Goal: Communication & Community: Answer question/provide support

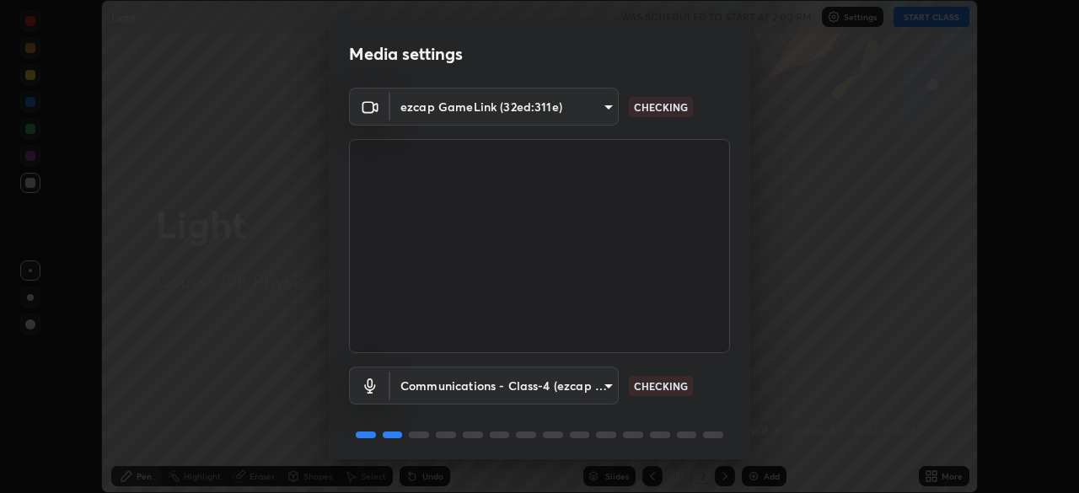
scroll to position [60, 0]
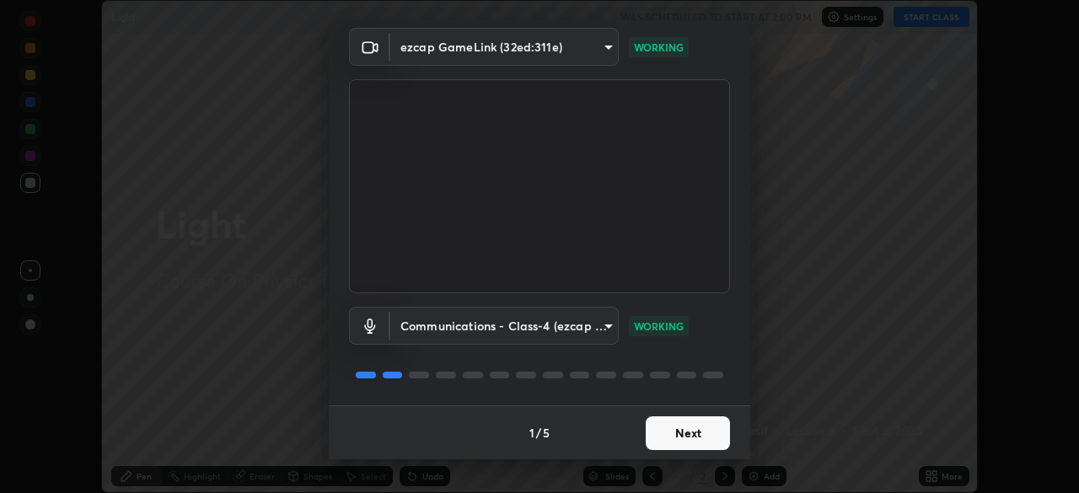
click at [681, 427] on button "Next" at bounding box center [688, 433] width 84 height 34
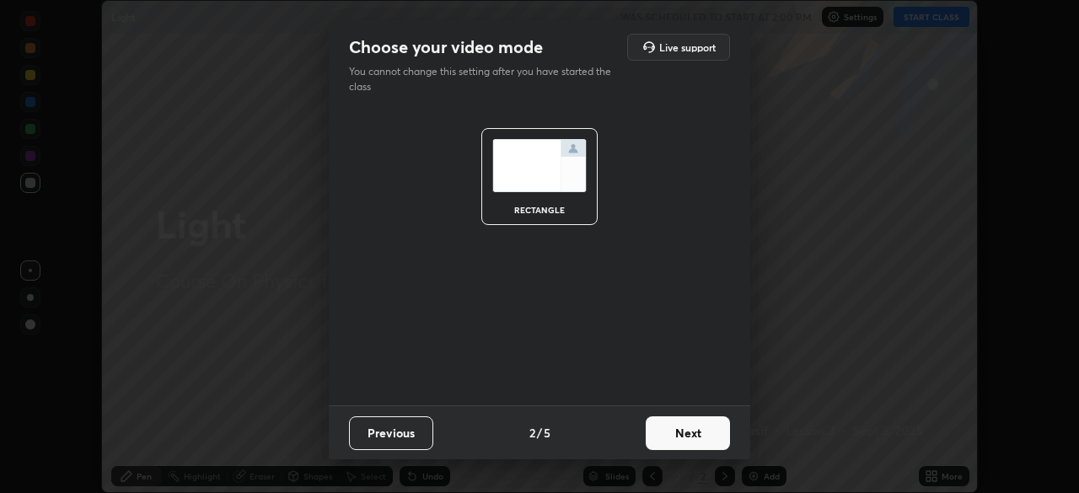
click at [689, 440] on button "Next" at bounding box center [688, 433] width 84 height 34
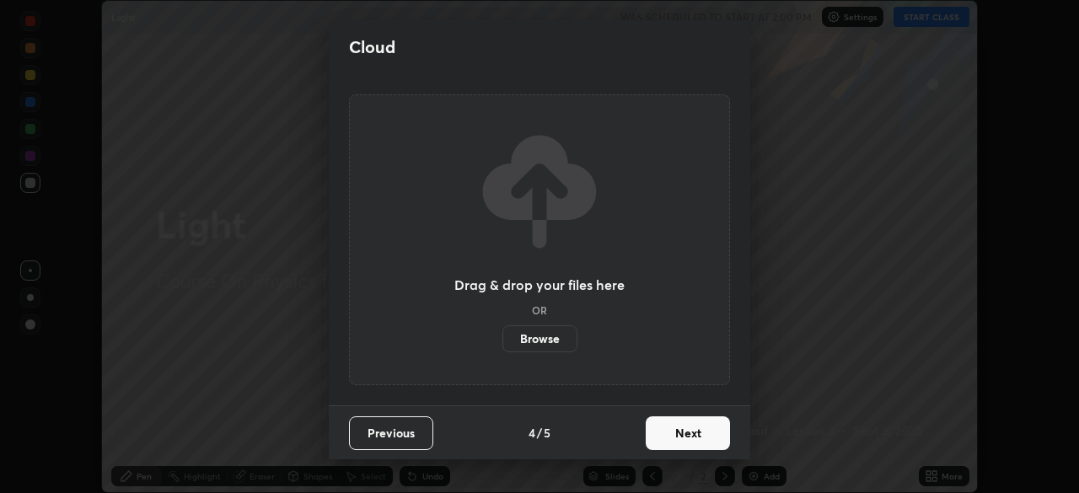
click at [695, 442] on button "Next" at bounding box center [688, 433] width 84 height 34
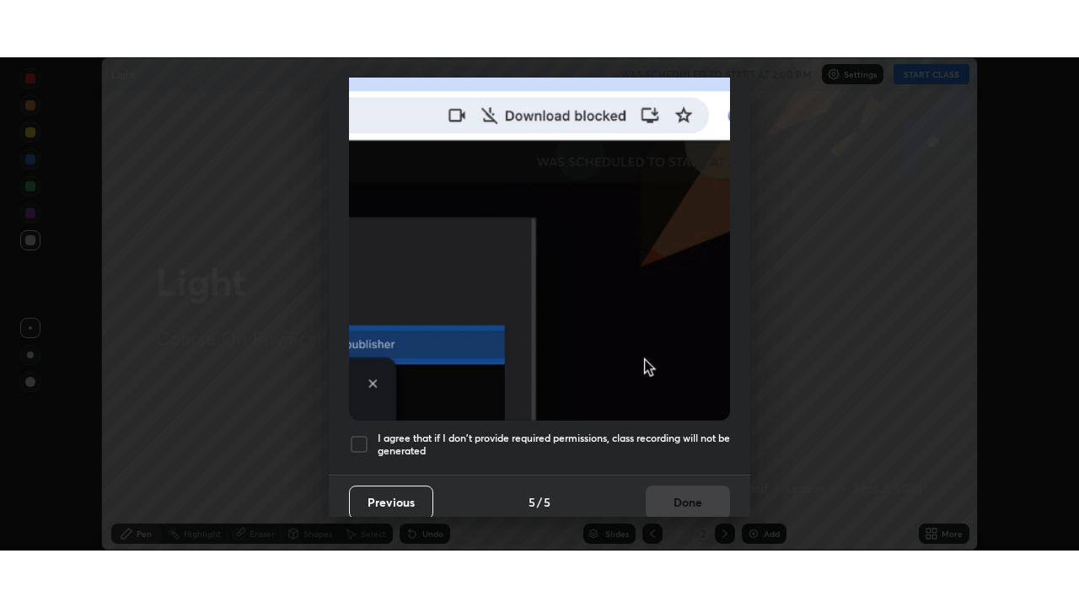
scroll to position [404, 0]
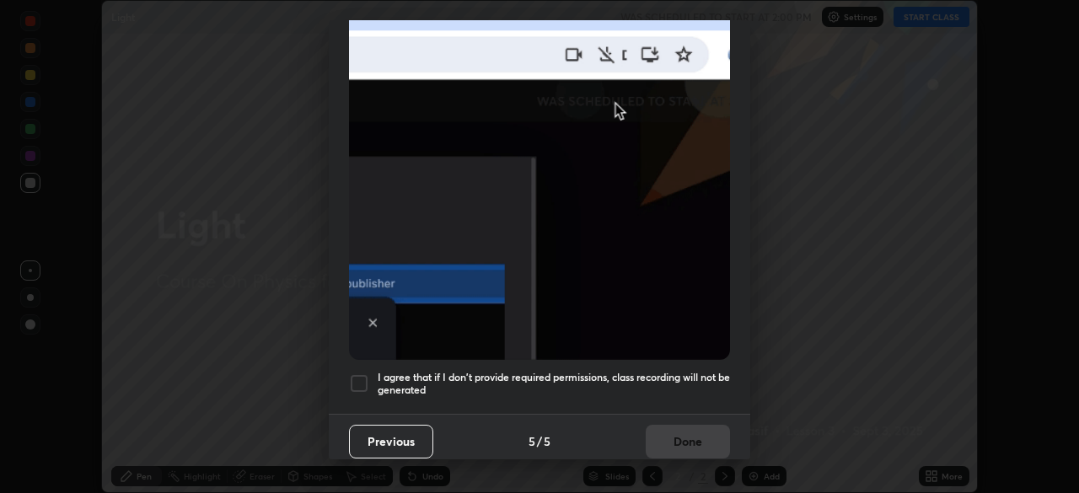
click at [357, 373] on div at bounding box center [359, 383] width 20 height 20
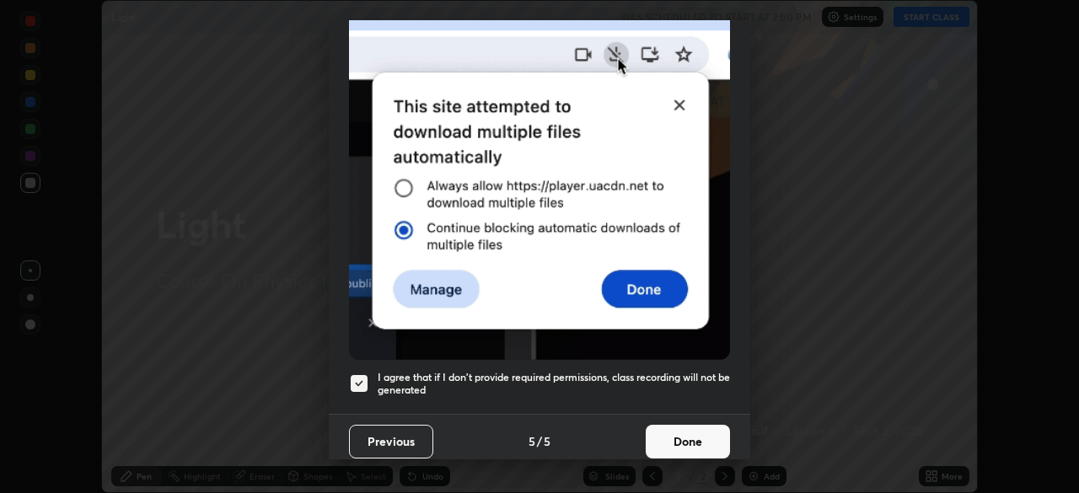
click at [684, 425] on button "Done" at bounding box center [688, 442] width 84 height 34
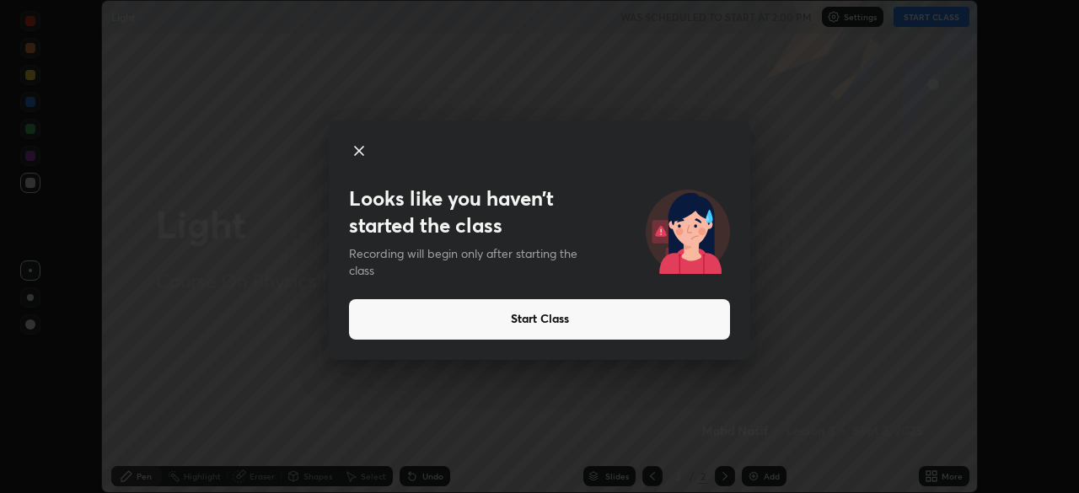
click at [363, 155] on icon at bounding box center [359, 151] width 20 height 20
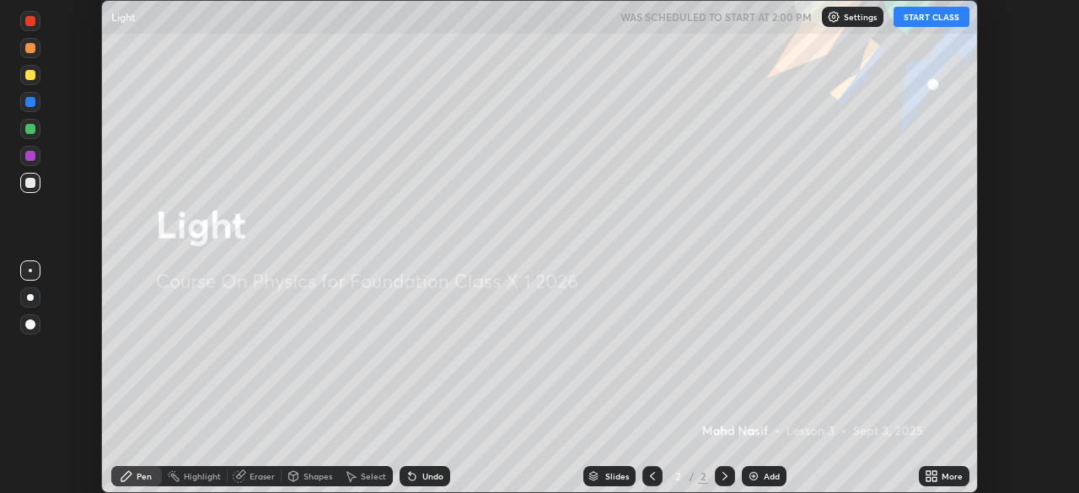
click at [928, 21] on button "START CLASS" at bounding box center [932, 17] width 76 height 20
click at [766, 485] on div "Add" at bounding box center [764, 476] width 45 height 20
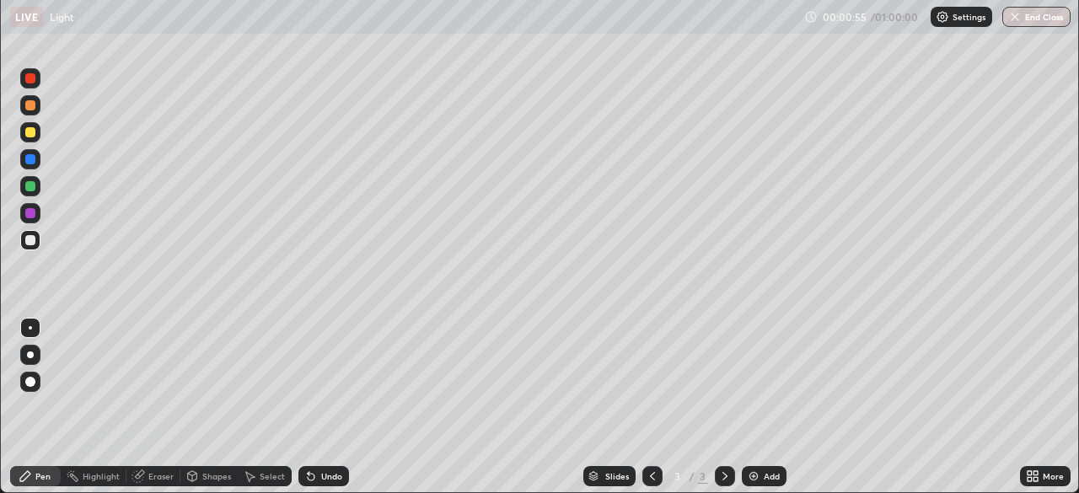
scroll to position [607, 1079]
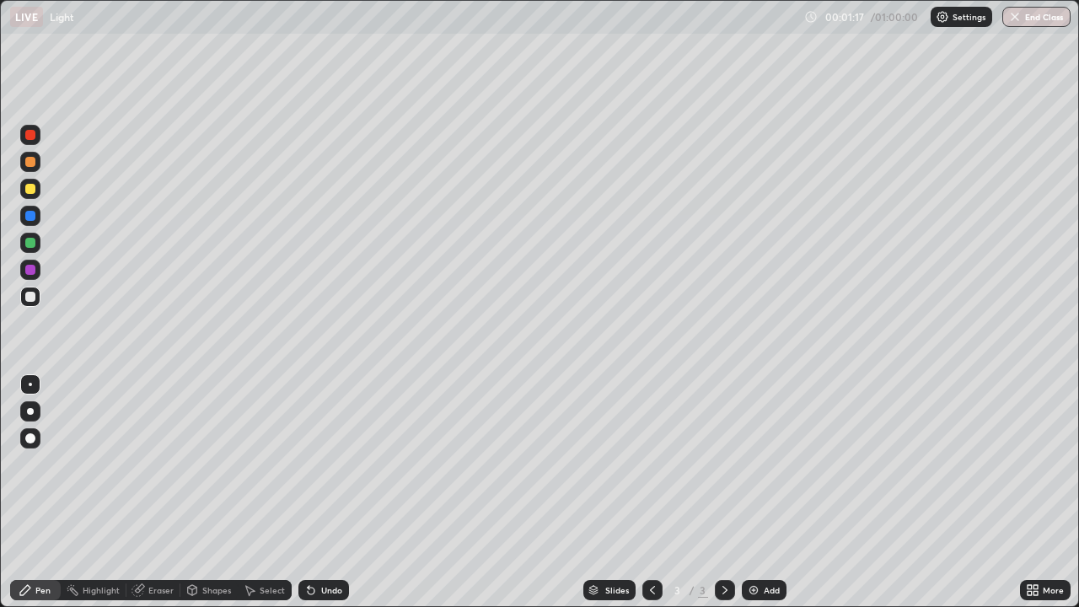
click at [755, 492] on img at bounding box center [753, 589] width 13 height 13
click at [751, 492] on img at bounding box center [753, 589] width 13 height 13
click at [757, 492] on img at bounding box center [753, 589] width 13 height 13
click at [757, 492] on div "Add" at bounding box center [764, 590] width 45 height 20
click at [754, 492] on div "Add" at bounding box center [764, 590] width 45 height 20
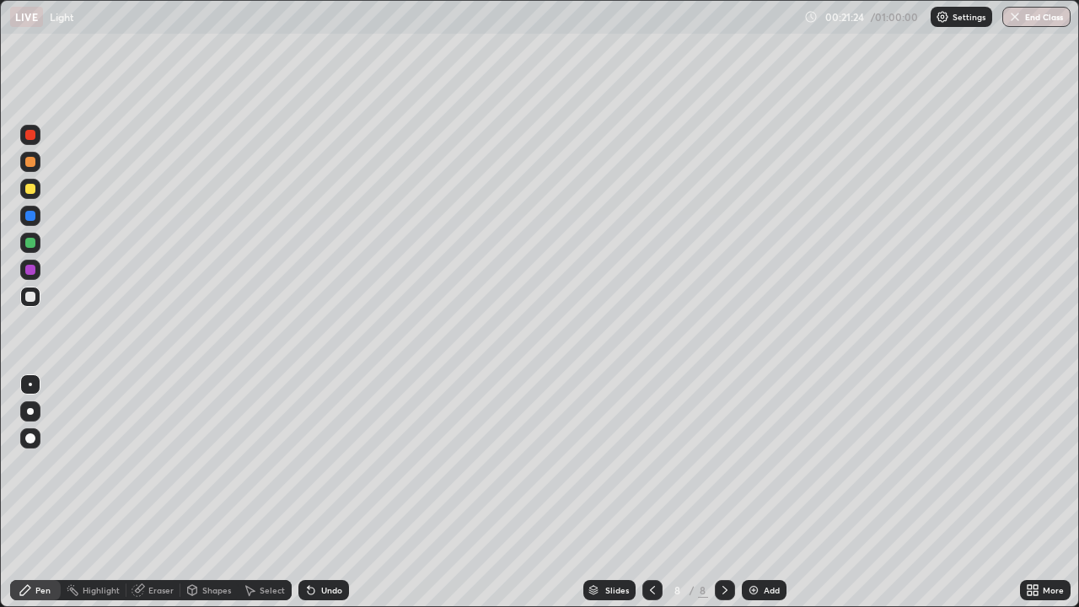
click at [766, 492] on div "Add" at bounding box center [772, 590] width 16 height 8
click at [754, 492] on img at bounding box center [753, 589] width 13 height 13
click at [755, 492] on img at bounding box center [753, 589] width 13 height 13
click at [1050, 492] on div "More" at bounding box center [1045, 590] width 51 height 20
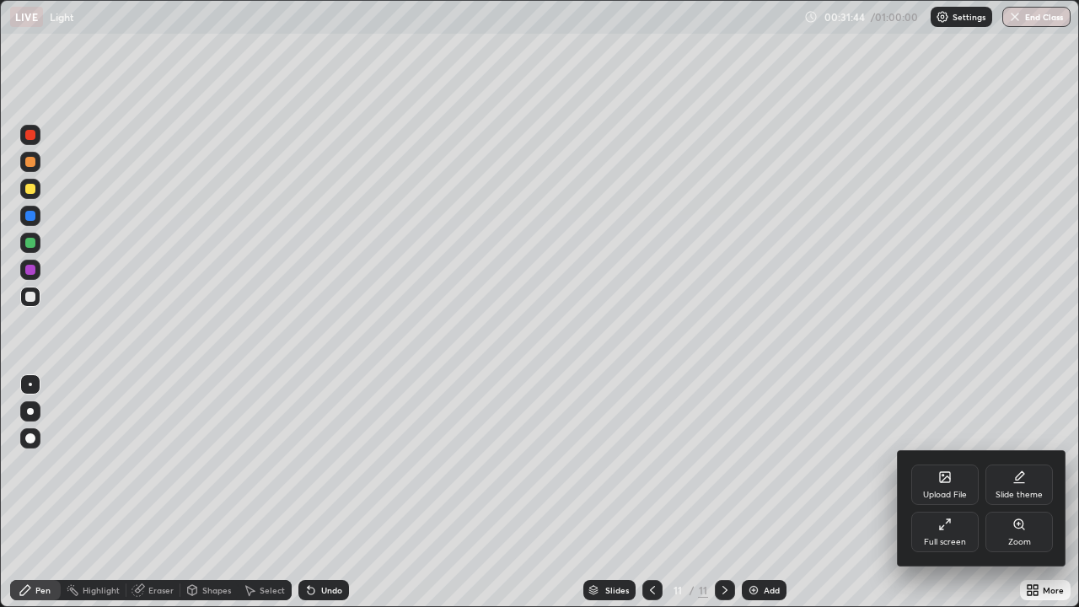
click at [950, 481] on icon at bounding box center [945, 477] width 10 height 10
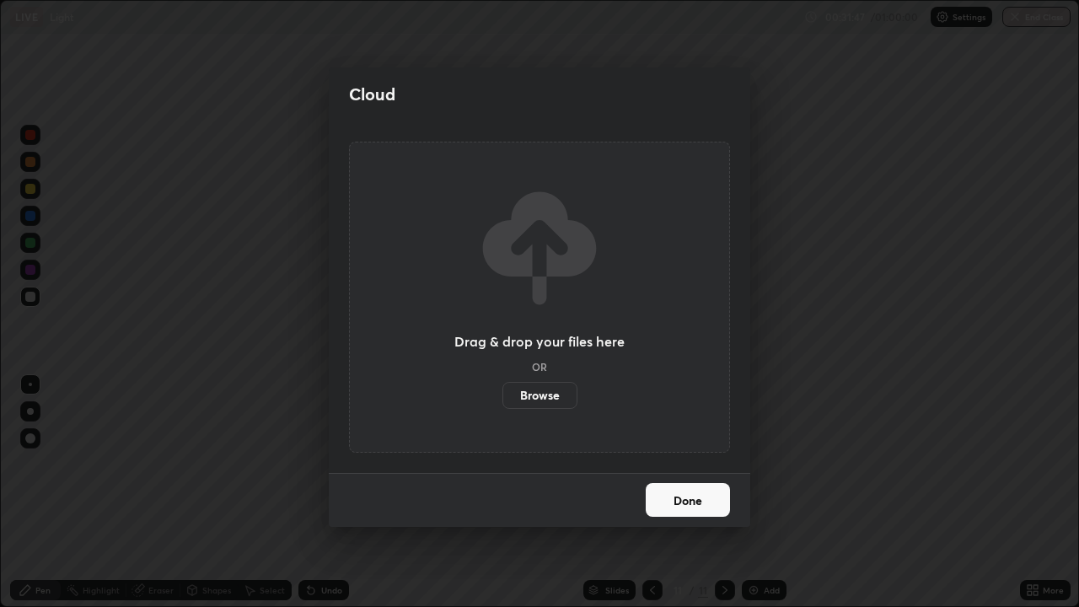
click at [556, 396] on label "Browse" at bounding box center [539, 395] width 75 height 27
click at [502, 396] on input "Browse" at bounding box center [502, 395] width 0 height 27
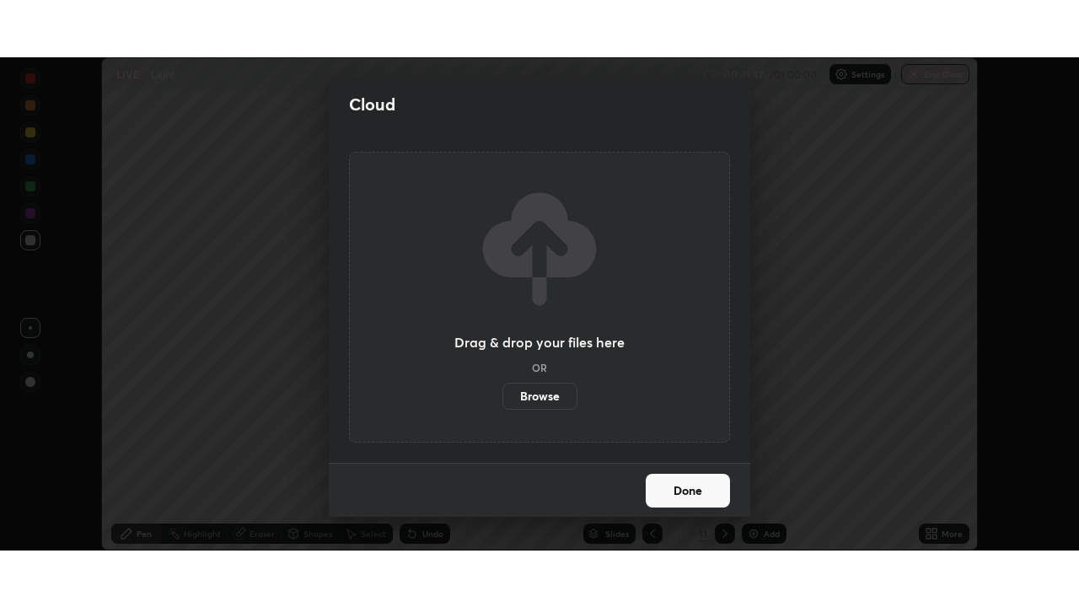
scroll to position [83809, 83224]
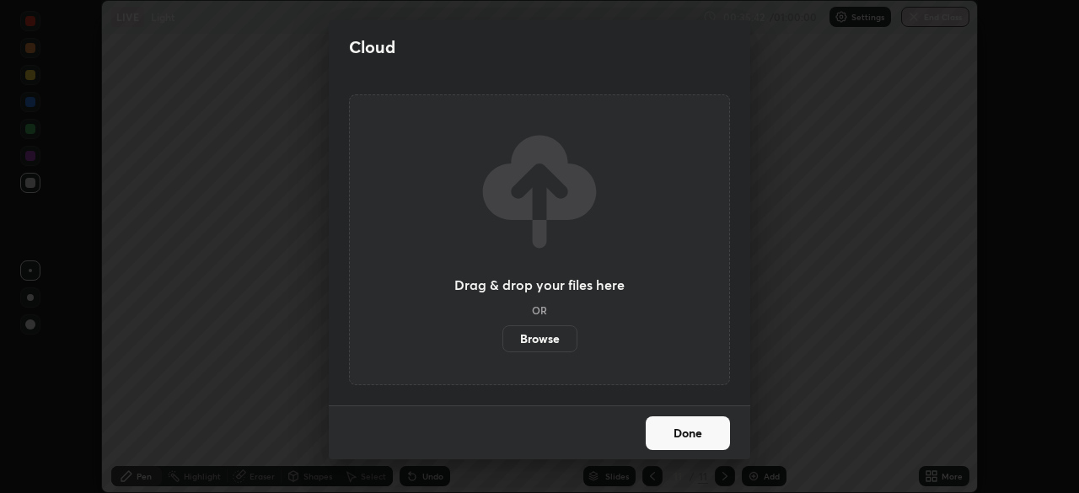
click at [700, 438] on button "Done" at bounding box center [688, 433] width 84 height 34
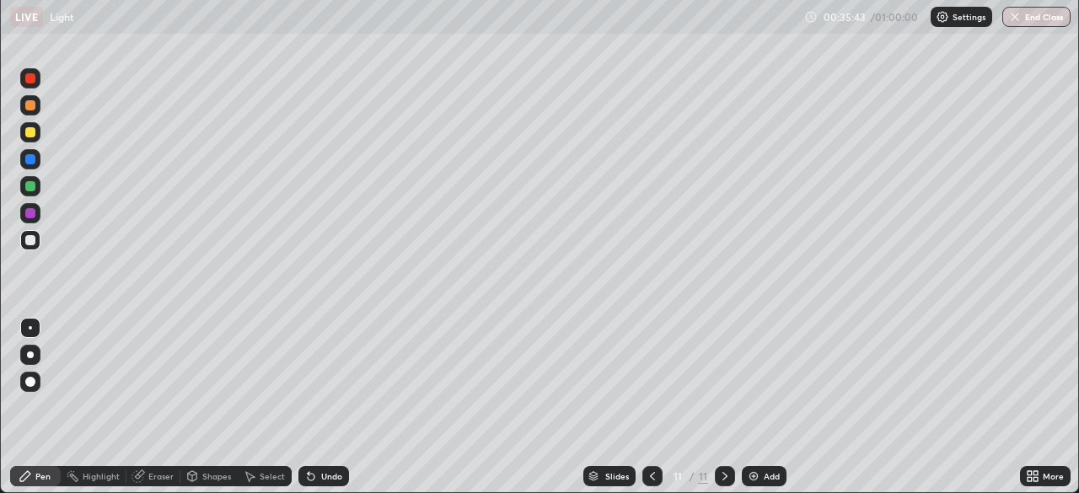
scroll to position [607, 1079]
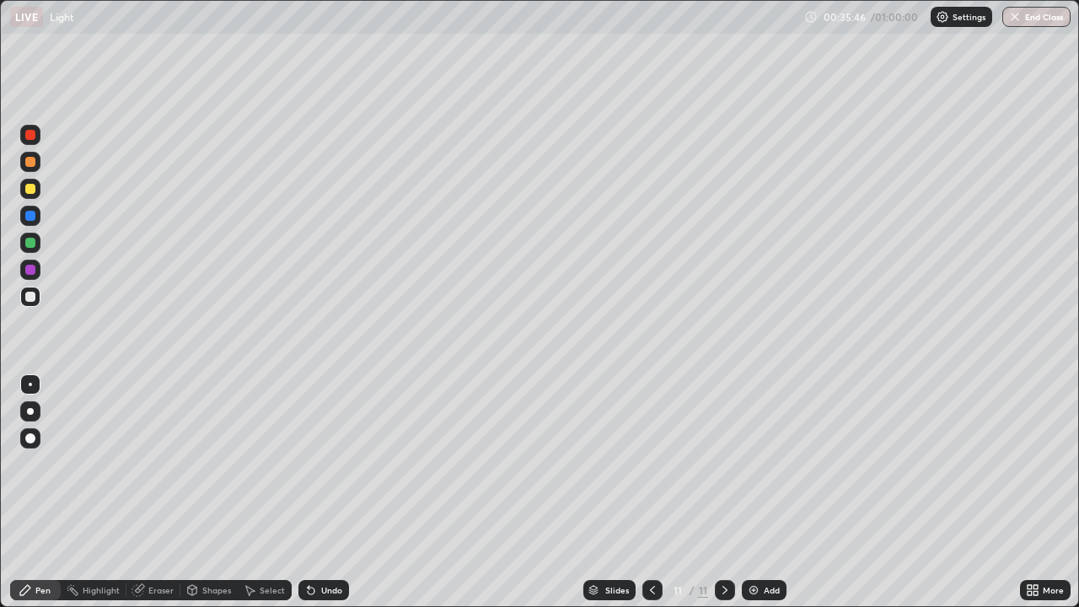
click at [764, 492] on div "Add" at bounding box center [772, 590] width 16 height 8
click at [754, 492] on img at bounding box center [753, 589] width 13 height 13
click at [755, 492] on img at bounding box center [753, 589] width 13 height 13
click at [766, 492] on div "Add" at bounding box center [772, 590] width 16 height 8
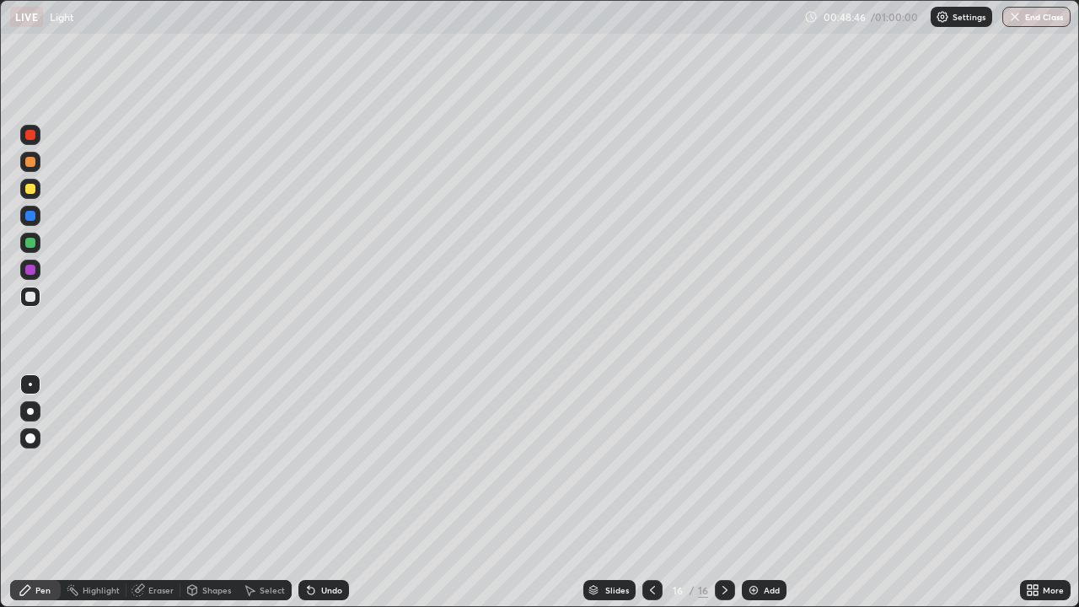
click at [751, 492] on img at bounding box center [753, 589] width 13 height 13
click at [762, 492] on div "Add" at bounding box center [764, 590] width 45 height 20
click at [755, 492] on div "Add" at bounding box center [764, 590] width 45 height 20
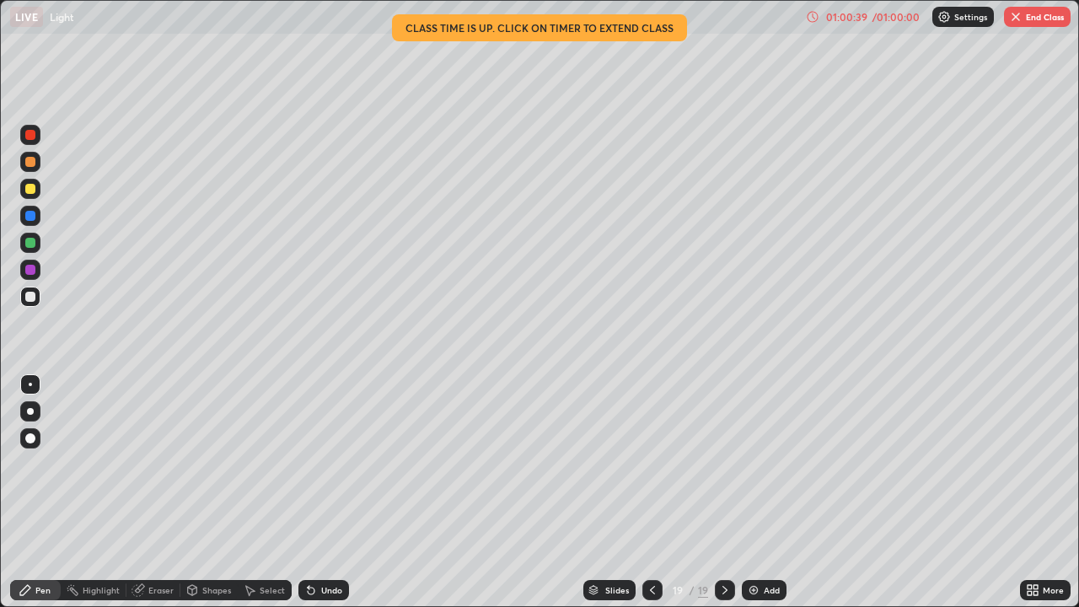
click at [939, 18] on img at bounding box center [943, 16] width 13 height 13
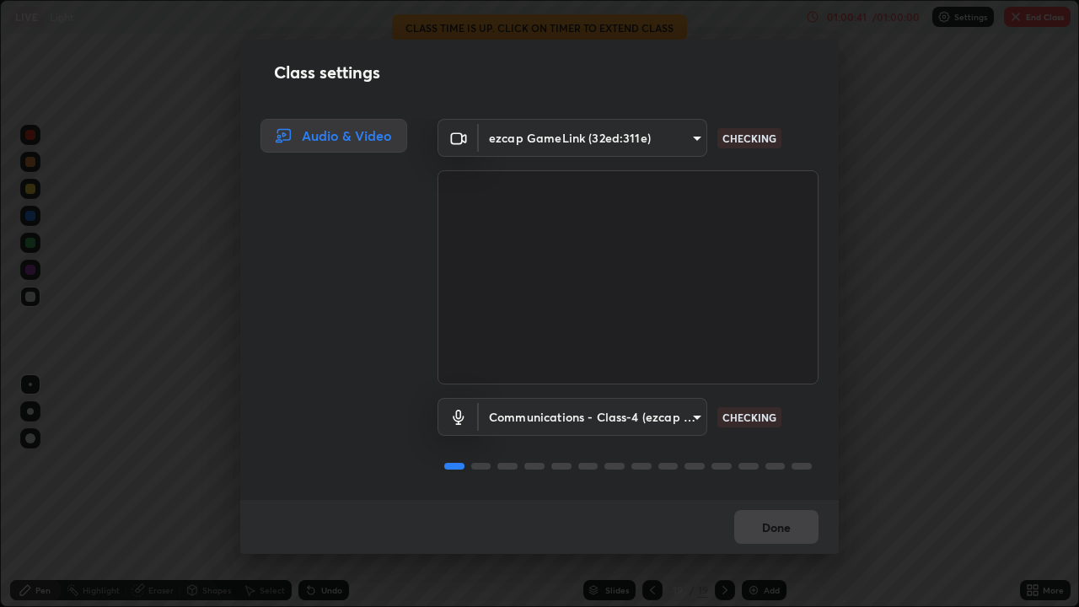
click at [926, 390] on div "Class settings Audio & Video ezcap GameLink (32ed:311e) bb566a6a0eaba72c4f94d2b…" at bounding box center [539, 303] width 1079 height 607
click at [787, 492] on div "Done" at bounding box center [539, 527] width 599 height 54
click at [784, 492] on div "Done" at bounding box center [539, 527] width 599 height 54
click at [869, 443] on div "Class settings Audio & Video ezcap GameLink (32ed:311e) bb566a6a0eaba72c4f94d2b…" at bounding box center [539, 303] width 1079 height 607
click at [866, 466] on div "Class settings Audio & Video ezcap GameLink (32ed:311e) bb566a6a0eaba72c4f94d2b…" at bounding box center [539, 303] width 1079 height 607
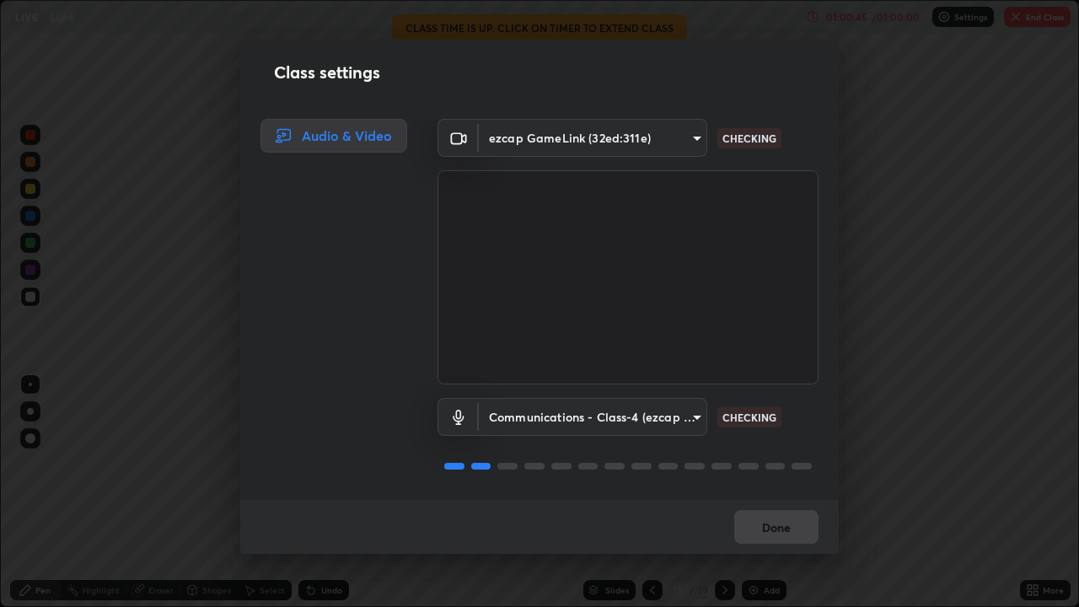
click at [871, 454] on div "Class settings Audio & Video ezcap GameLink (32ed:311e) bb566a6a0eaba72c4f94d2b…" at bounding box center [539, 303] width 1079 height 607
click at [875, 448] on div "Class settings Audio & Video ezcap GameLink (32ed:311e) bb566a6a0eaba72c4f94d2b…" at bounding box center [539, 303] width 1079 height 607
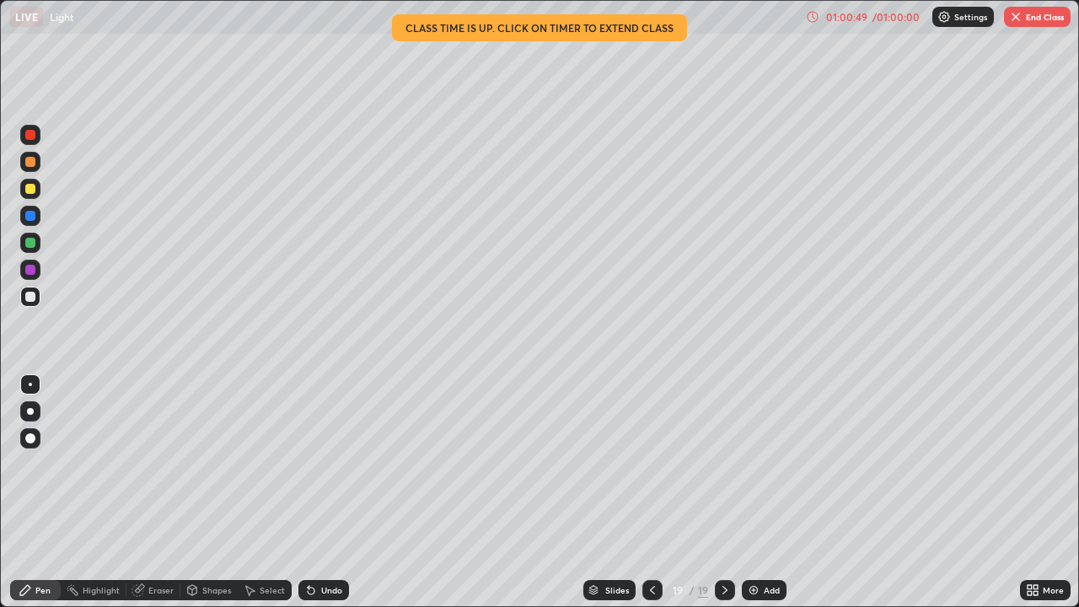
click at [624, 29] on div "LIVE Light" at bounding box center [404, 17] width 789 height 34
click at [855, 19] on div "01:01:03" at bounding box center [846, 17] width 47 height 10
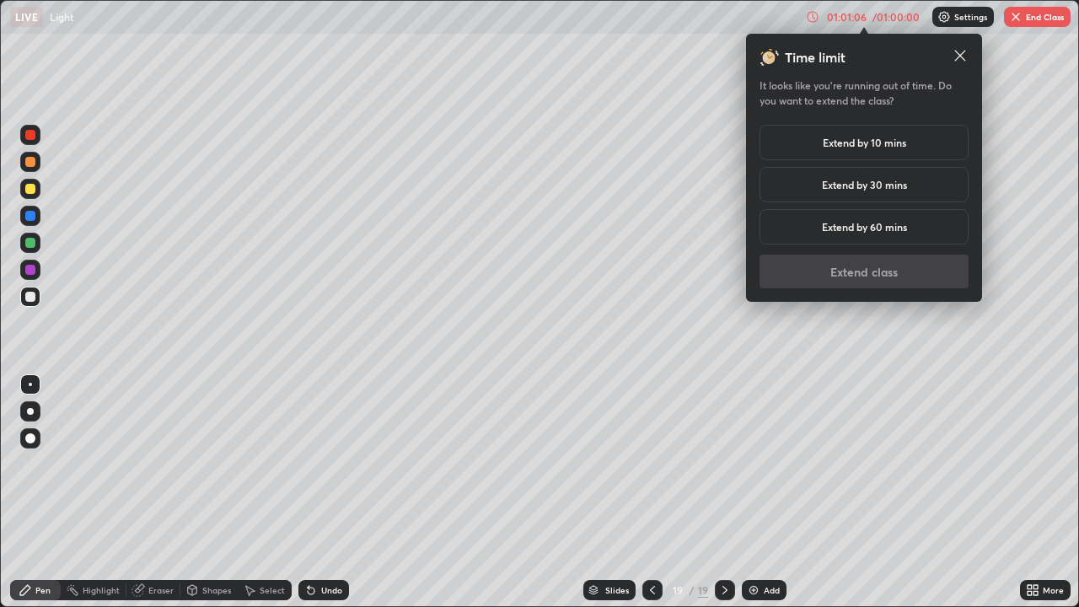
click at [906, 143] on h5 "Extend by 10 mins" at bounding box center [864, 142] width 83 height 15
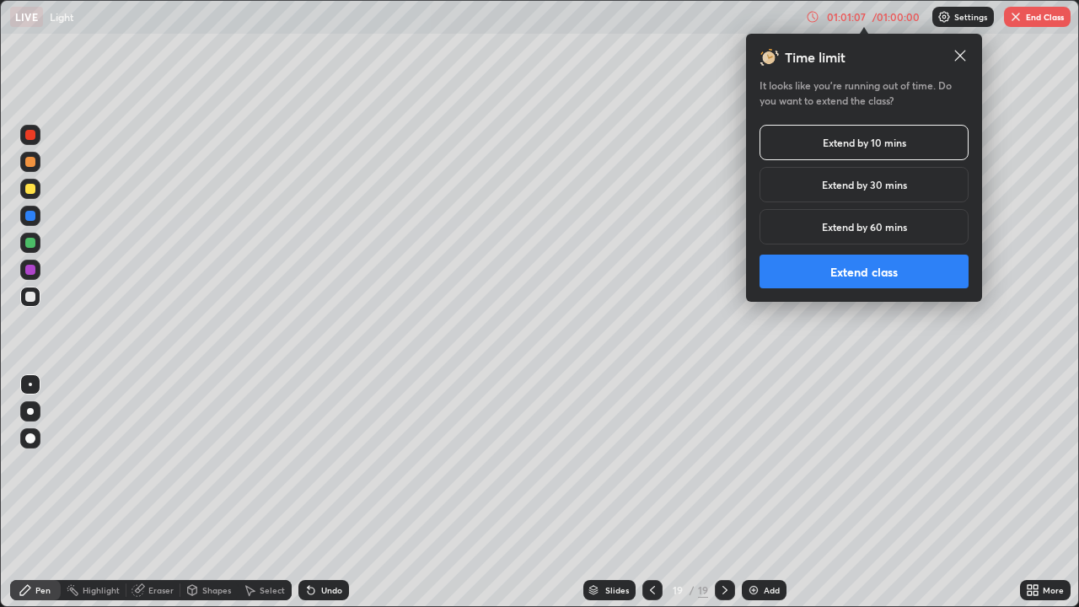
click at [889, 265] on button "Extend class" at bounding box center [864, 272] width 209 height 34
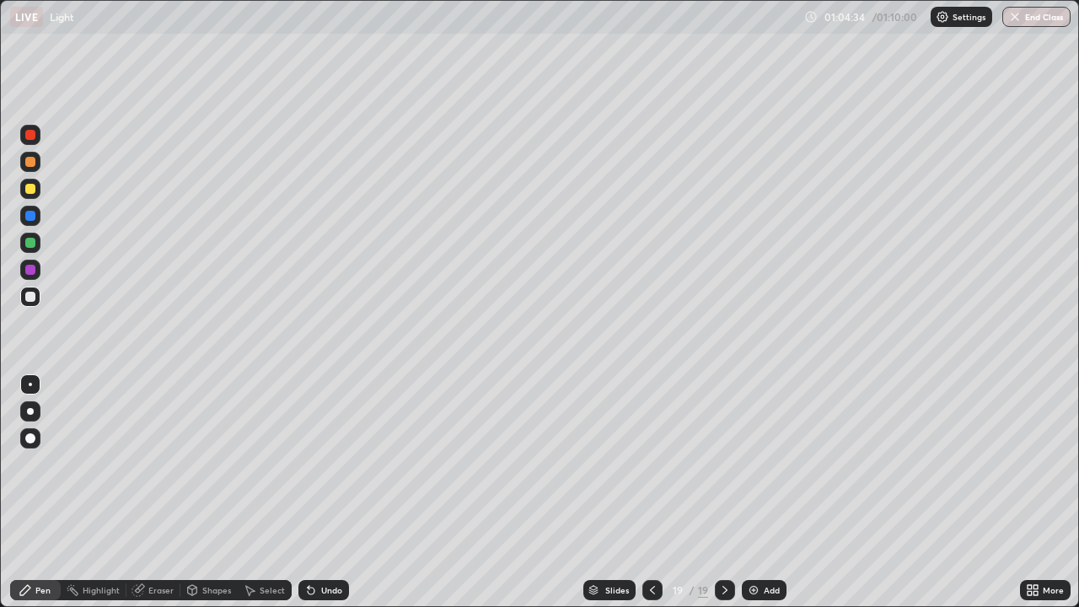
click at [723, 492] on icon at bounding box center [724, 589] width 13 height 13
click at [648, 492] on icon at bounding box center [652, 589] width 13 height 13
click at [642, 492] on div at bounding box center [652, 590] width 20 height 20
click at [764, 492] on div "Add" at bounding box center [772, 590] width 16 height 8
click at [204, 492] on div "Shapes" at bounding box center [208, 590] width 57 height 20
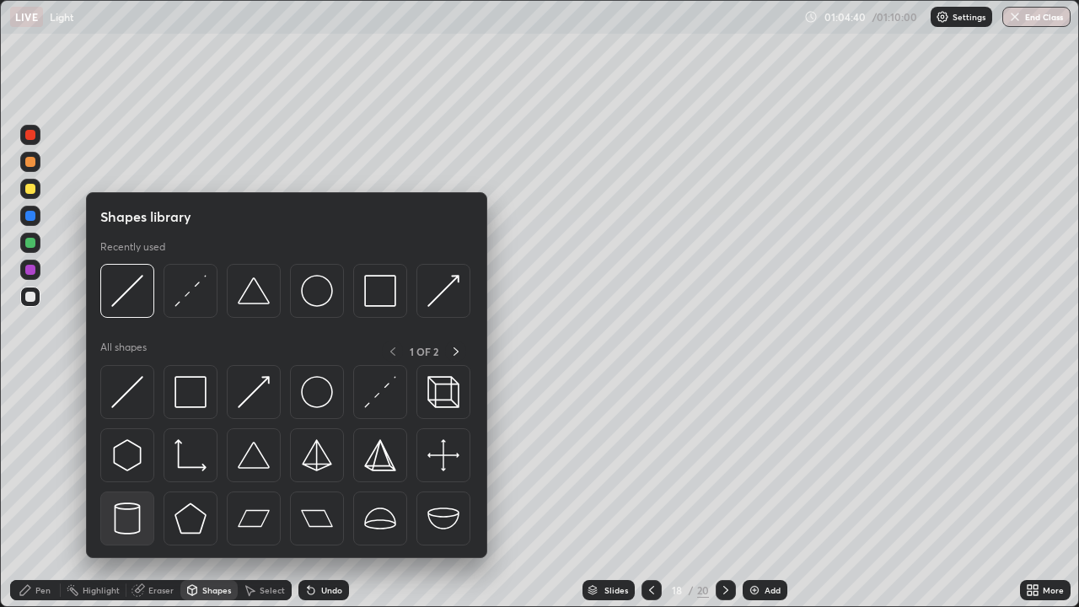
click at [121, 492] on img at bounding box center [127, 518] width 32 height 32
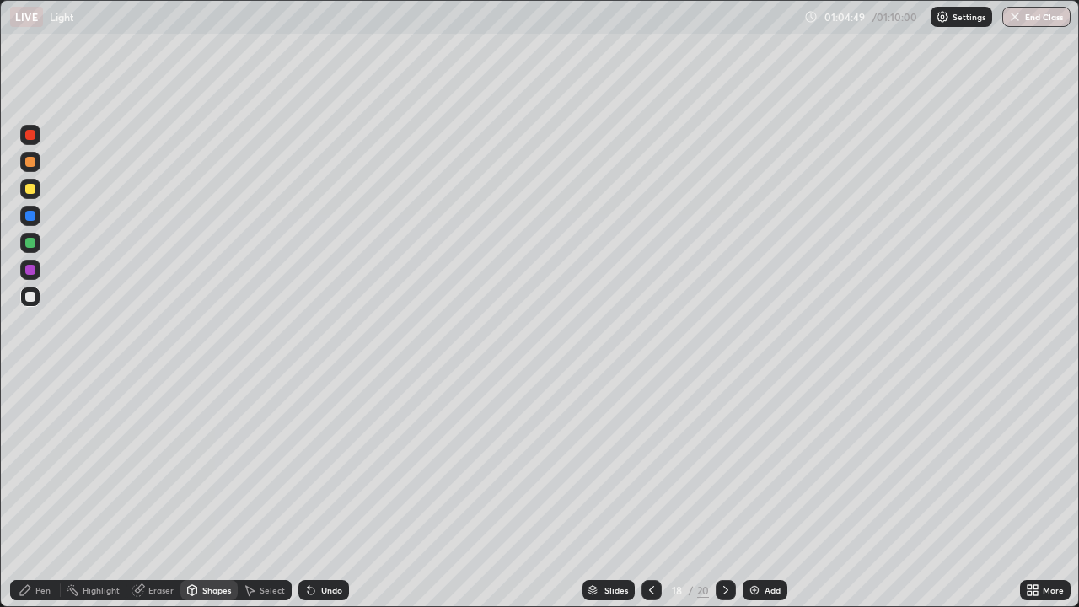
click at [28, 217] on div at bounding box center [30, 216] width 10 height 10
click at [212, 492] on div "Shapes" at bounding box center [216, 590] width 29 height 8
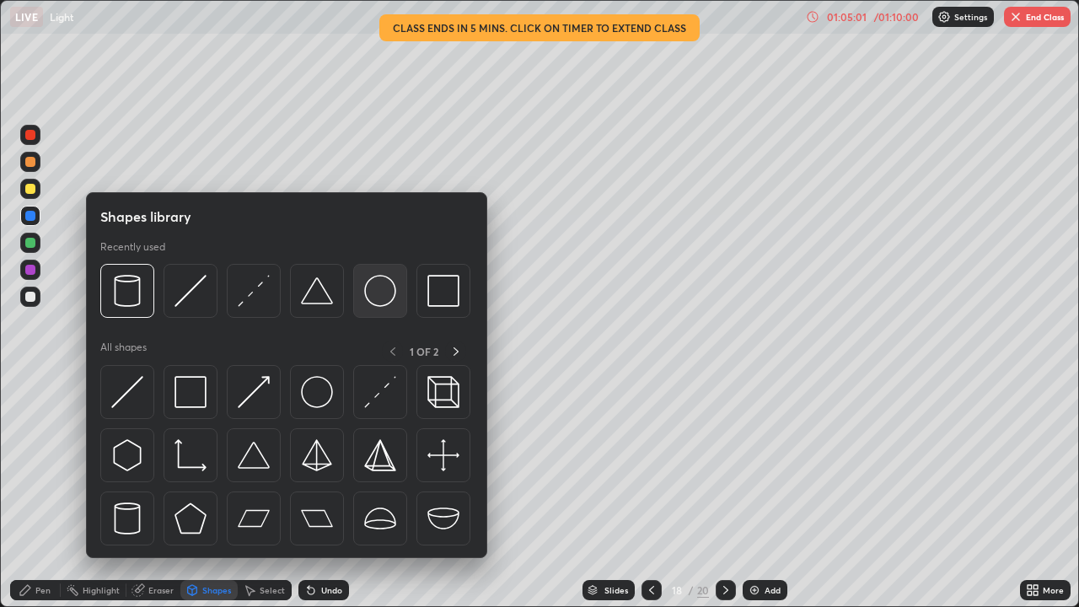
click at [372, 296] on img at bounding box center [380, 291] width 32 height 32
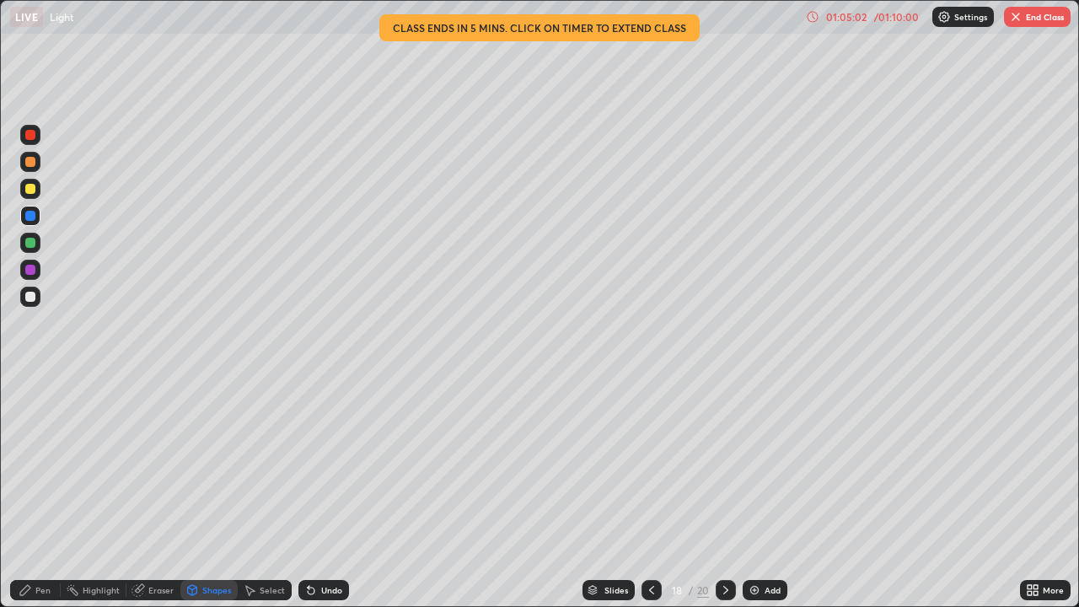
click at [31, 184] on div at bounding box center [30, 189] width 10 height 10
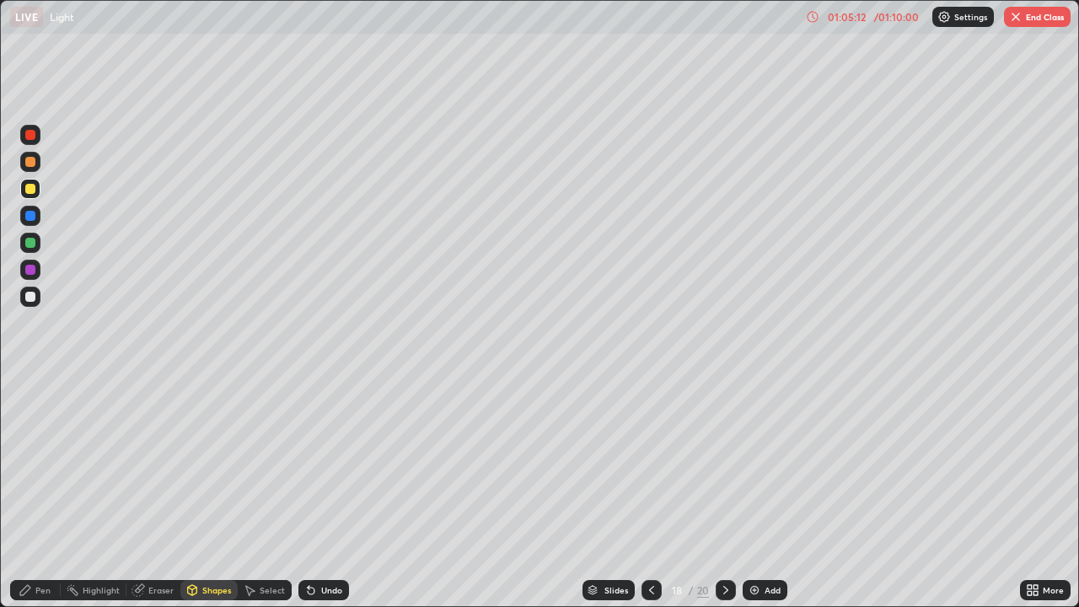
click at [218, 492] on div "Shapes" at bounding box center [216, 590] width 29 height 8
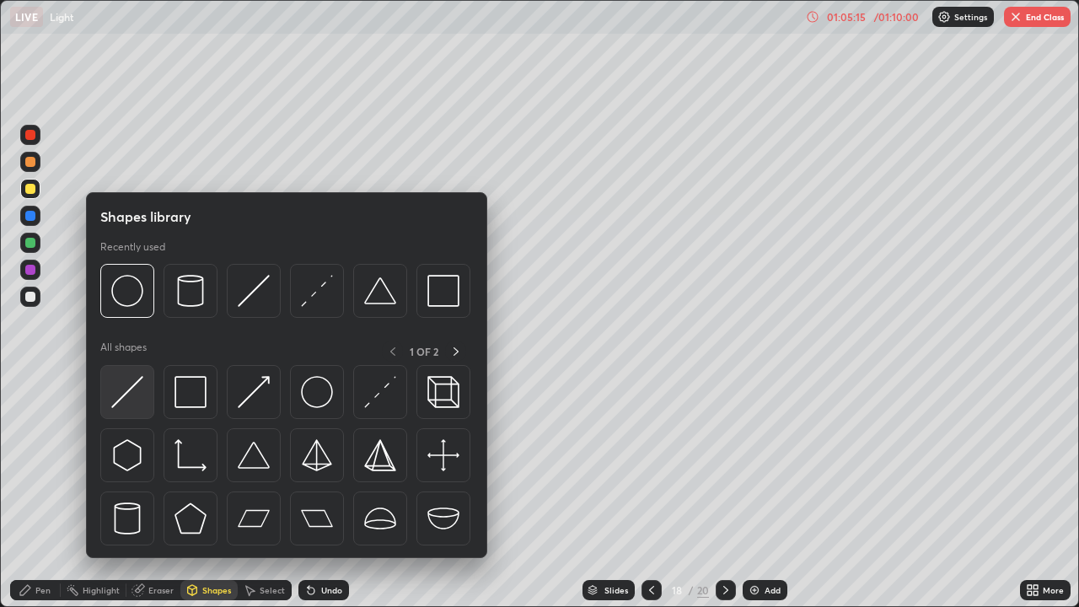
click at [137, 402] on img at bounding box center [127, 392] width 32 height 32
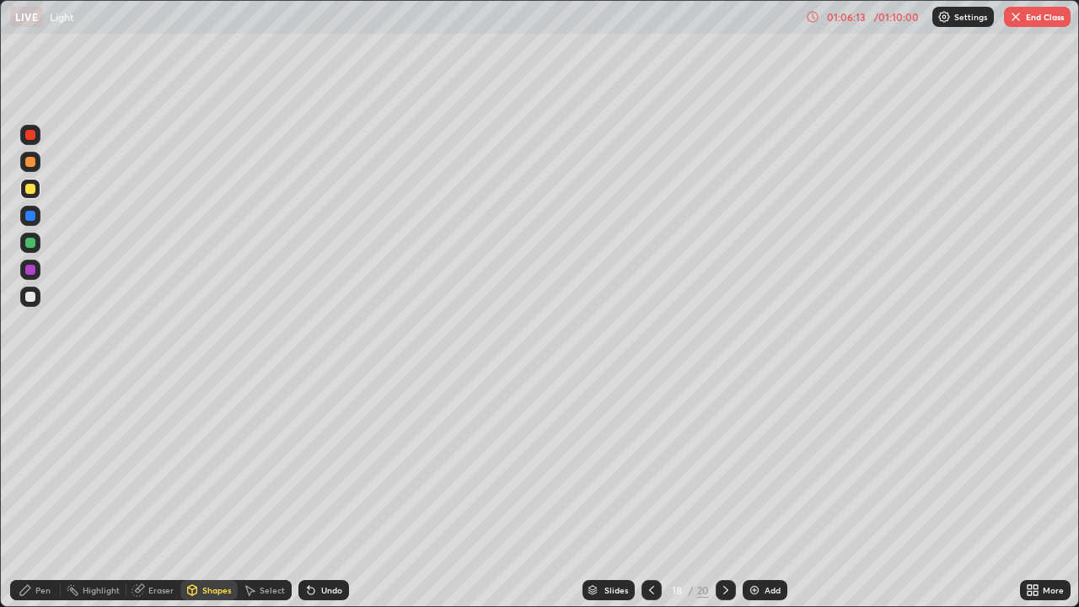
click at [648, 492] on div at bounding box center [652, 590] width 20 height 20
click at [726, 492] on div at bounding box center [726, 590] width 20 height 34
click at [760, 492] on div "Add" at bounding box center [765, 590] width 45 height 20
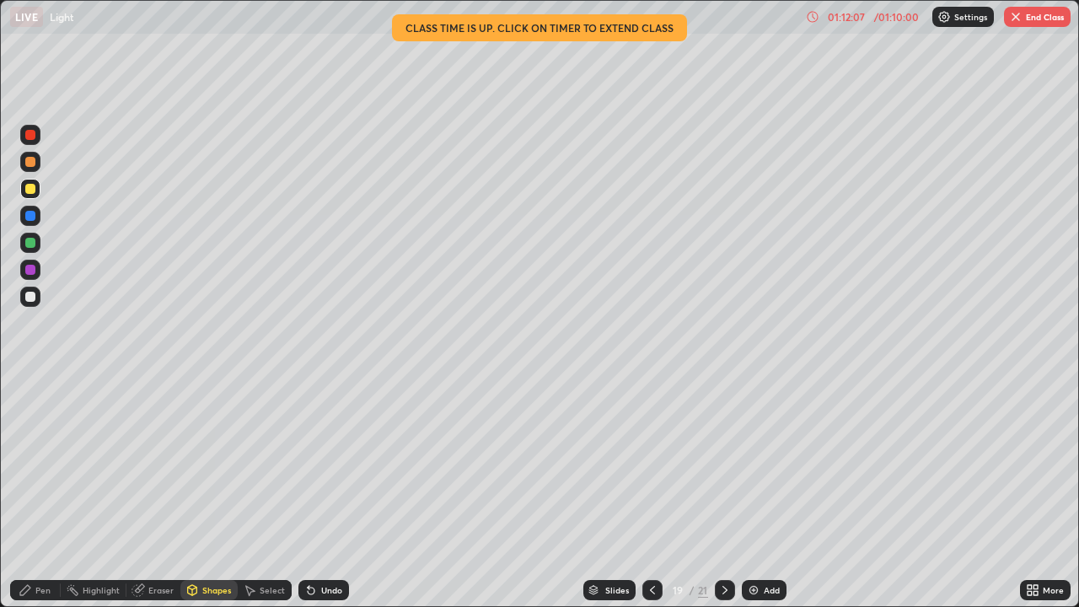
click at [1045, 19] on button "End Class" at bounding box center [1037, 17] width 67 height 20
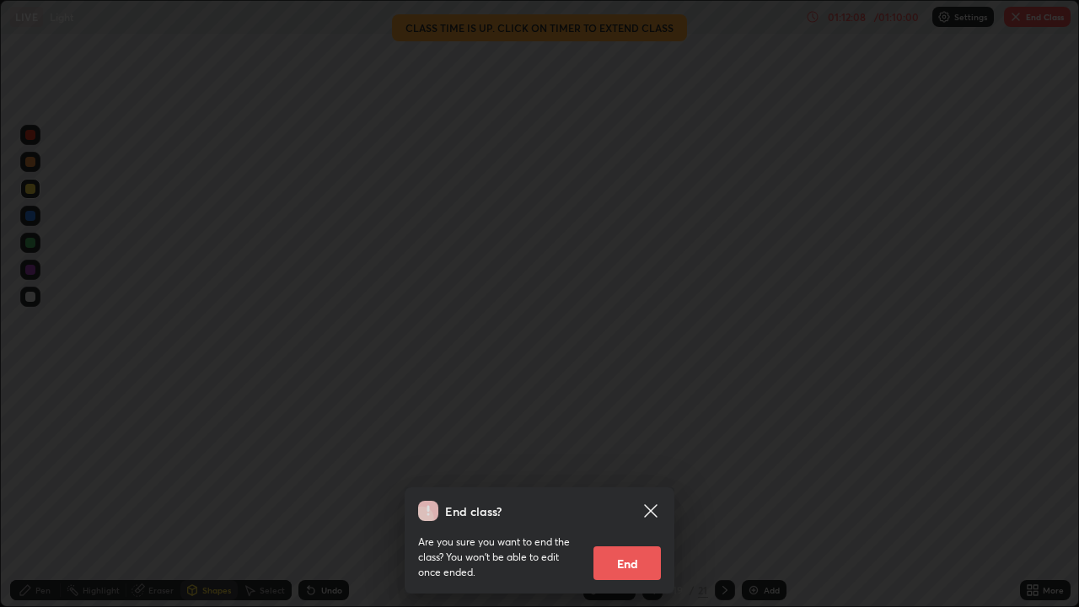
click at [640, 492] on button "End" at bounding box center [626, 563] width 67 height 34
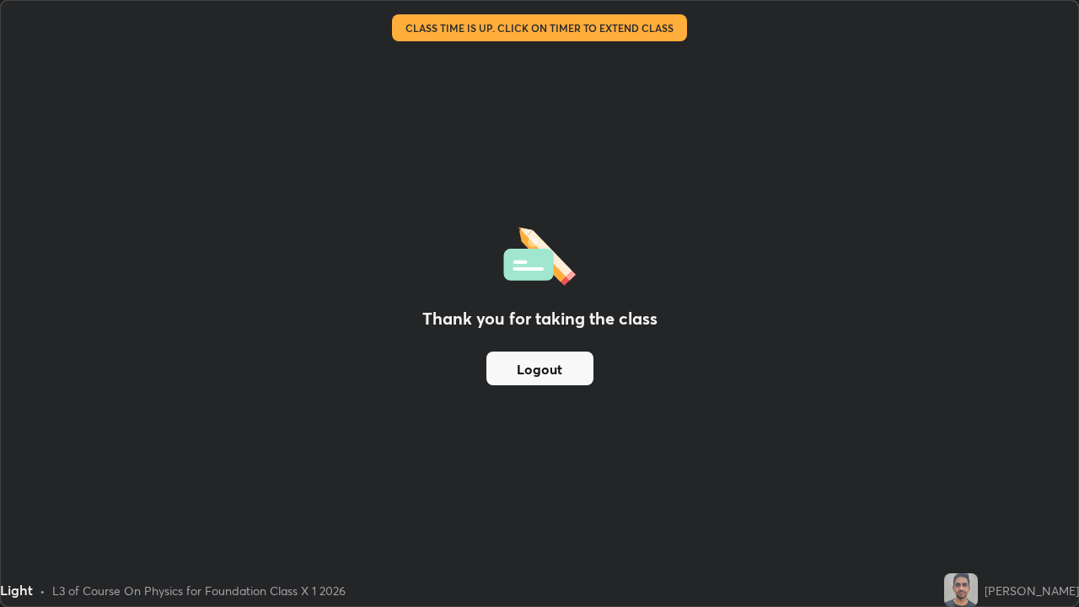
click at [561, 369] on button "Logout" at bounding box center [539, 369] width 107 height 34
click at [548, 371] on button "Logout" at bounding box center [539, 369] width 107 height 34
click at [1061, 492] on div "Thank you for taking the class Logout" at bounding box center [539, 303] width 1077 height 605
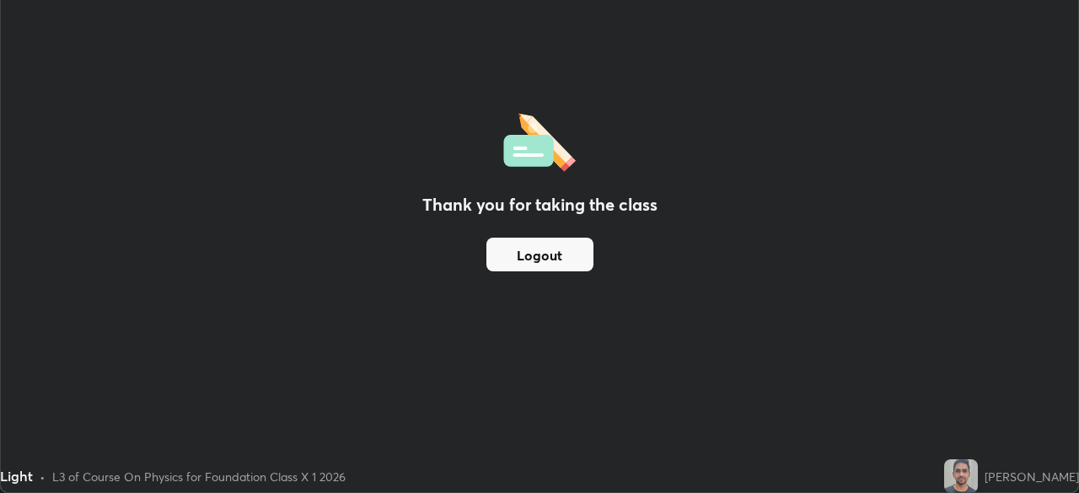
scroll to position [83809, 83224]
